Goal: Check status: Check status

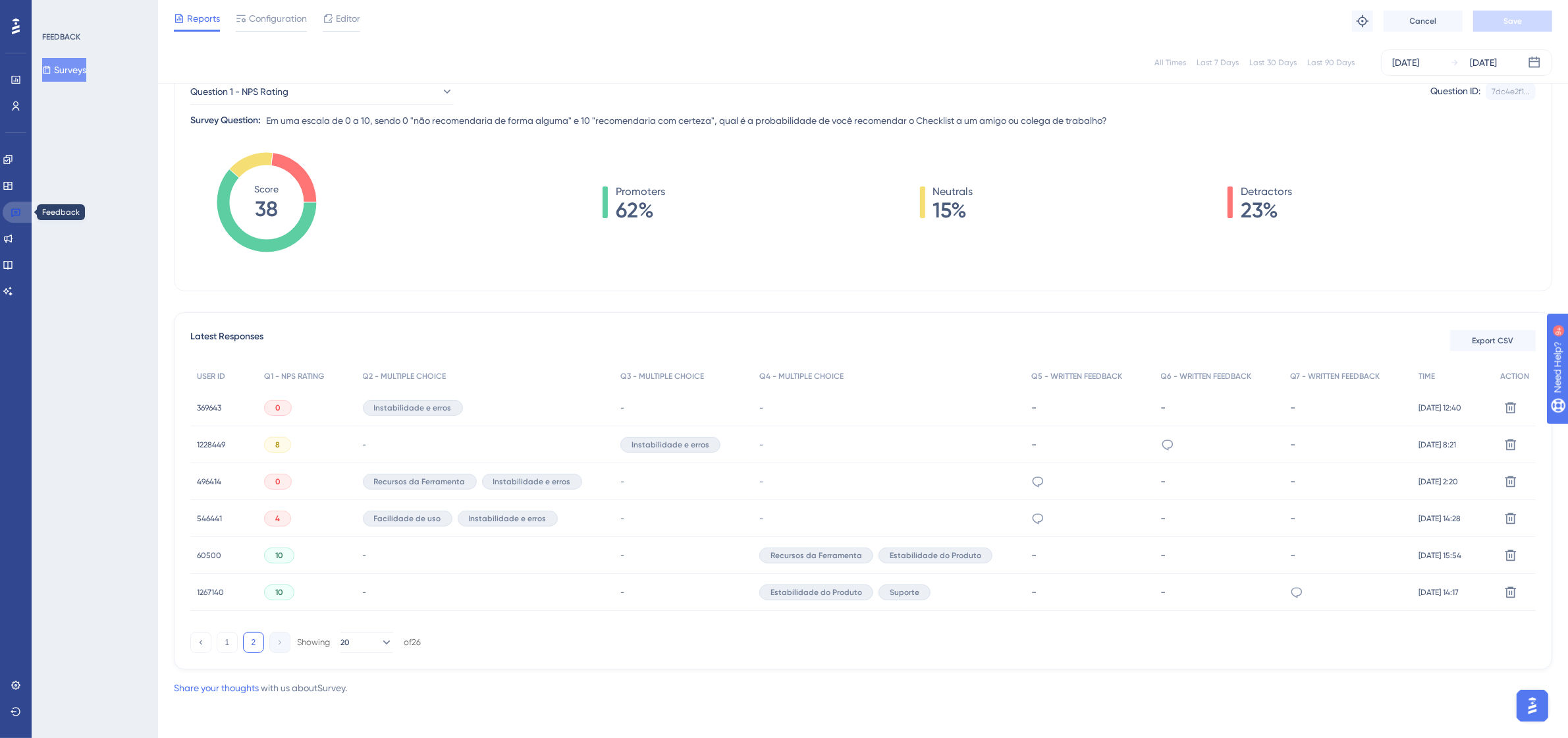
click at [24, 215] on link at bounding box center [18, 212] width 32 height 21
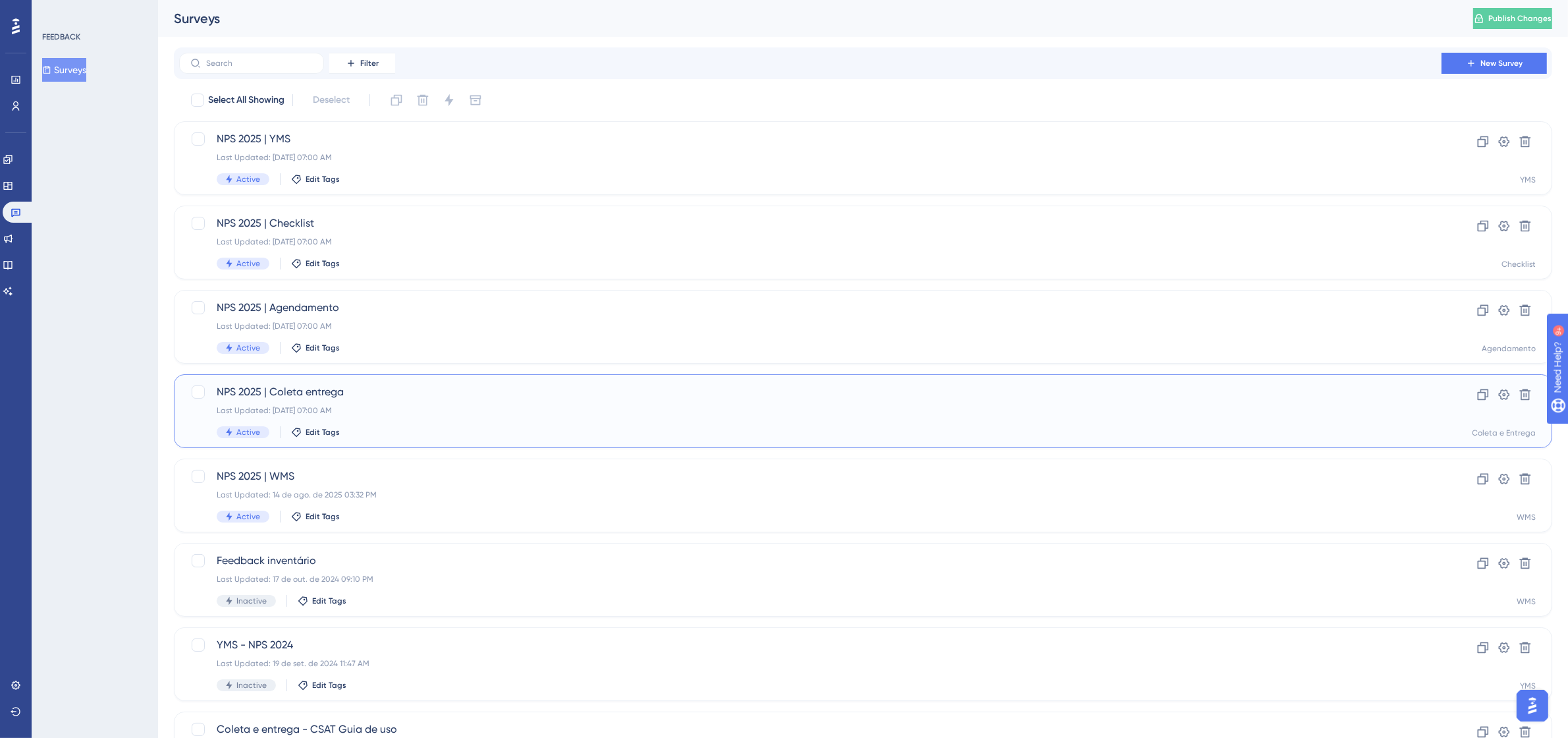
click at [369, 406] on div "Last Updated: [DATE] 07:00 AM" at bounding box center [811, 410] width 1188 height 11
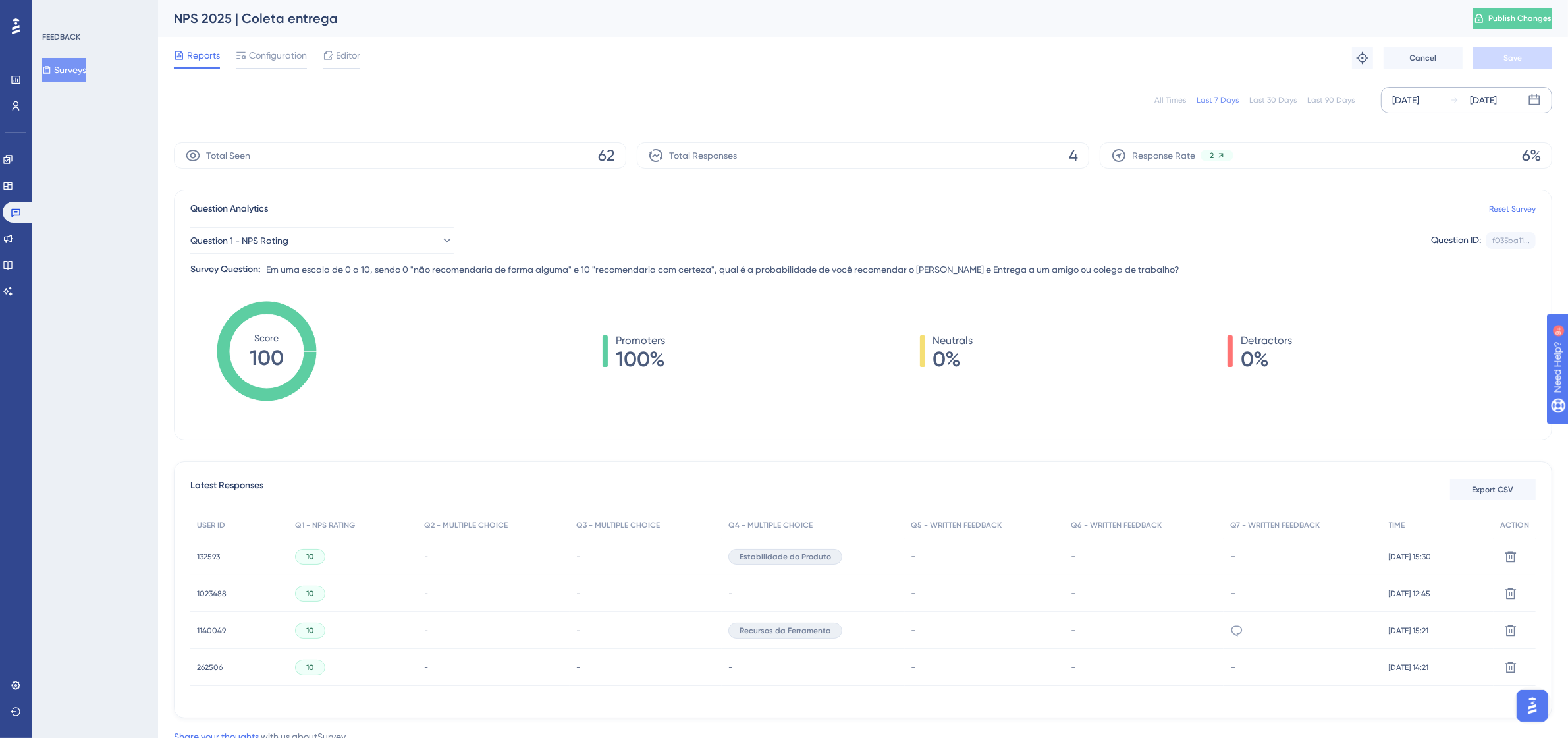
click at [1479, 94] on div "[DATE]" at bounding box center [1484, 100] width 27 height 16
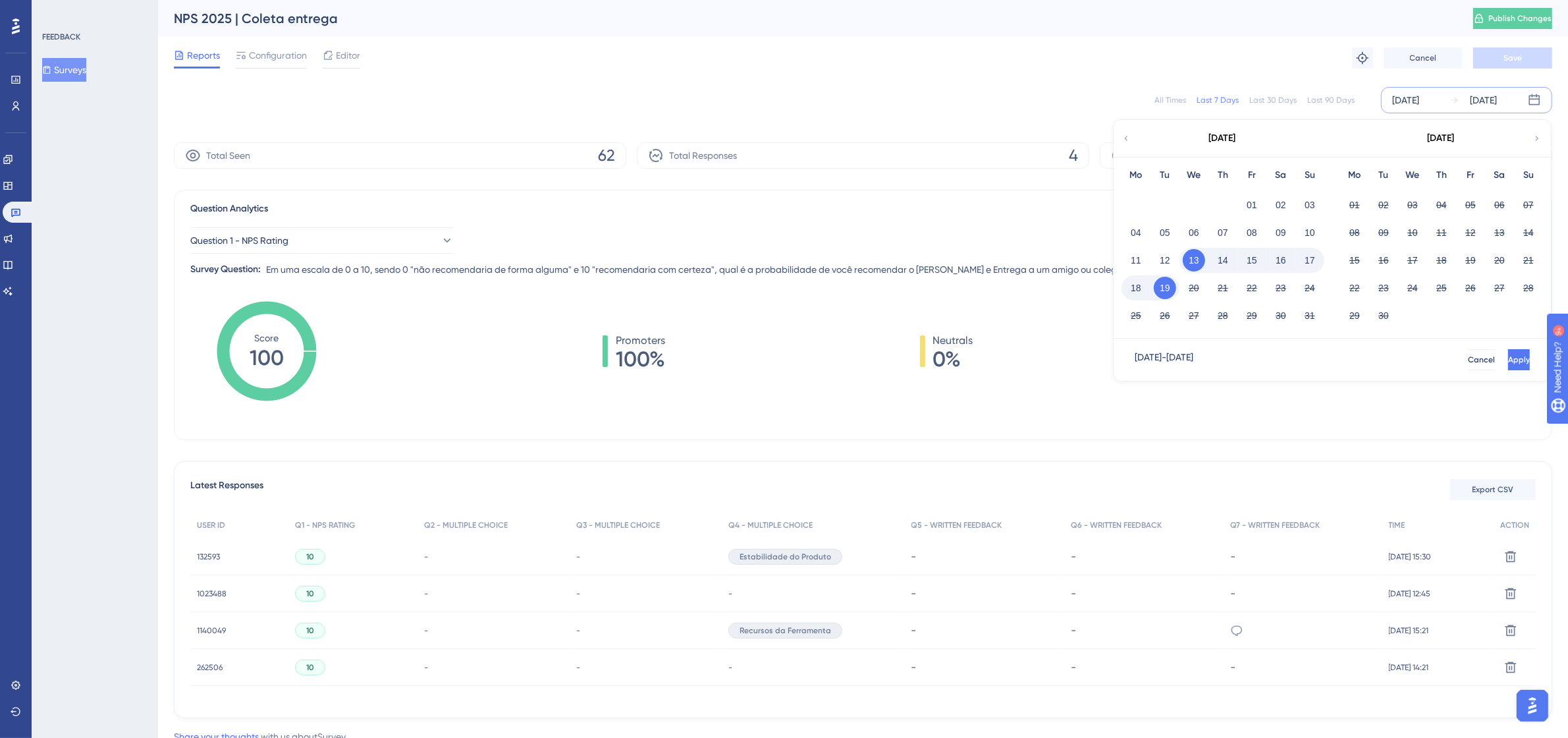
click at [1129, 132] on div "[DATE]" at bounding box center [1222, 138] width 218 height 37
click at [1125, 137] on icon at bounding box center [1126, 138] width 9 height 12
click at [1382, 200] on button "01" at bounding box center [1384, 205] width 23 height 23
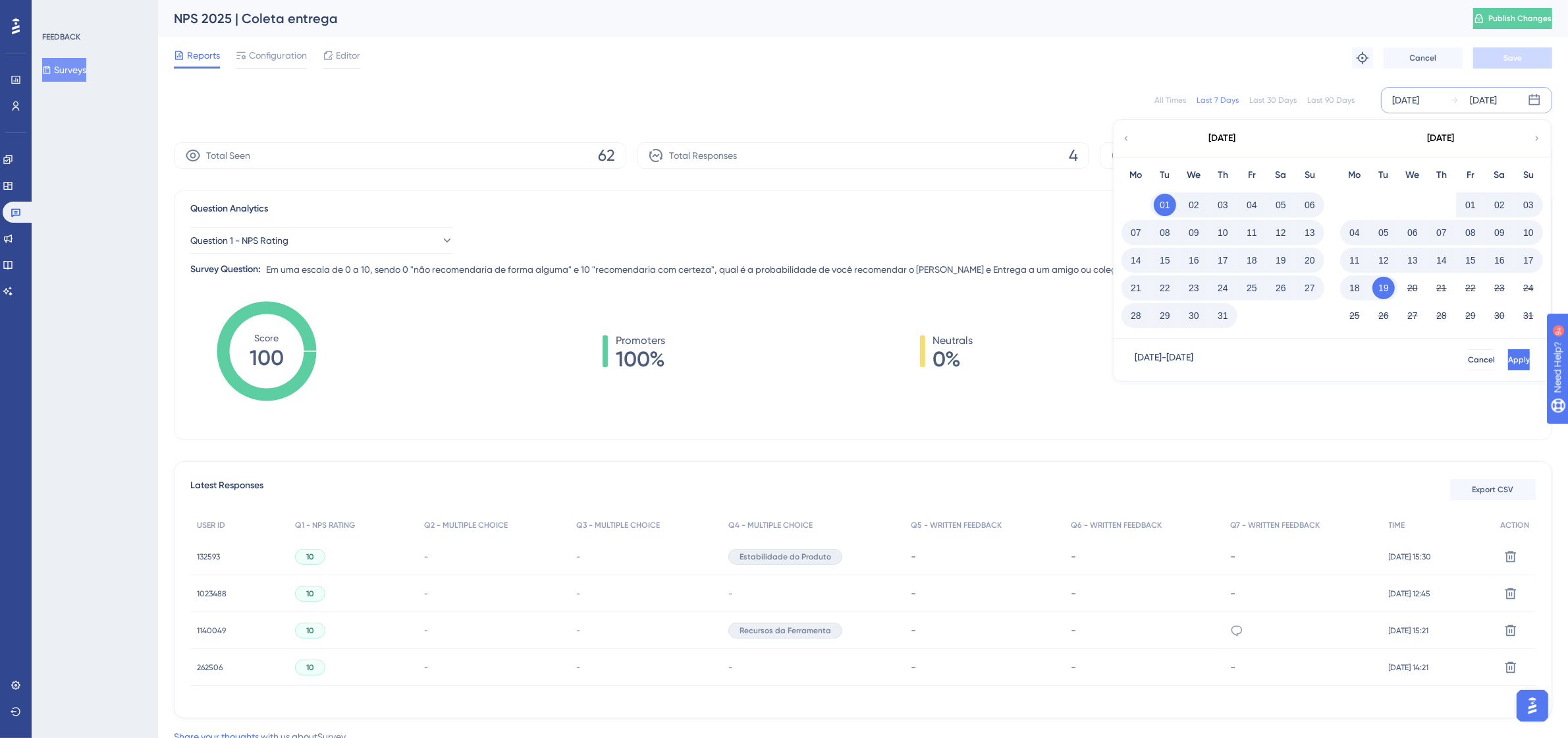
click at [1229, 311] on button "31" at bounding box center [1224, 315] width 23 height 23
click at [1507, 364] on span "Apply" at bounding box center [1518, 359] width 22 height 11
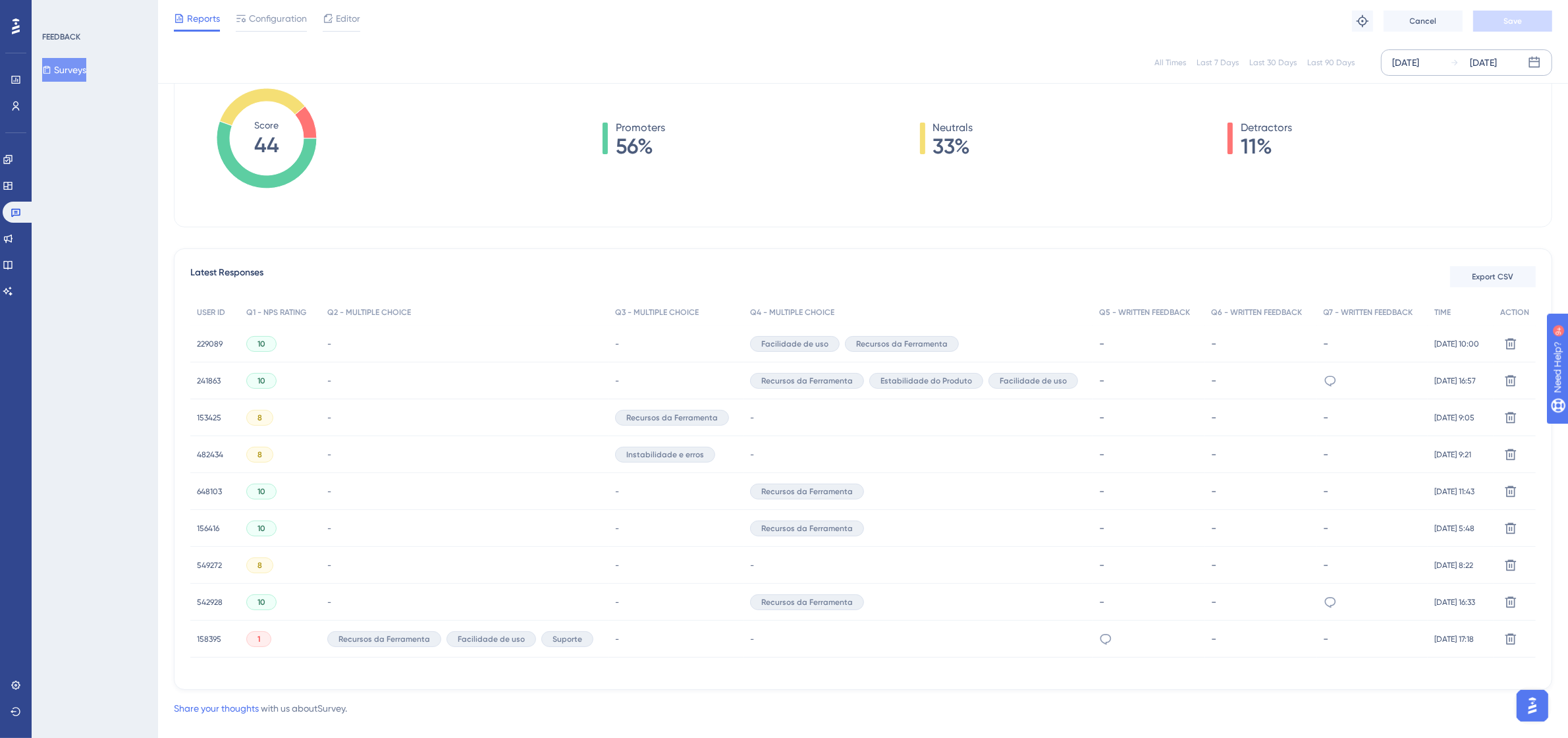
scroll to position [228, 0]
